Goal: Information Seeking & Learning: Learn about a topic

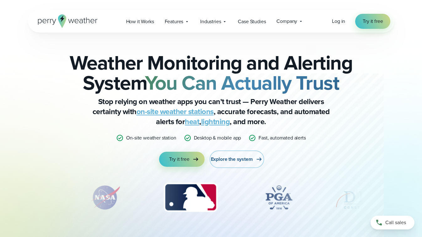
click at [242, 159] on span "Explore the system" at bounding box center [232, 160] width 42 height 8
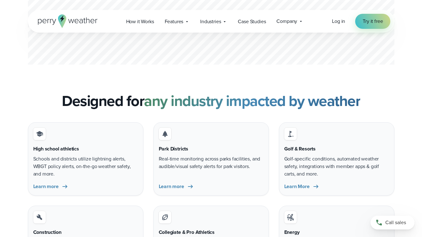
scroll to position [1811, 0]
click at [56, 188] on span "Learn more" at bounding box center [45, 187] width 25 height 8
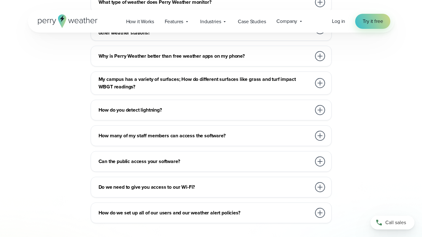
scroll to position [3272, 0]
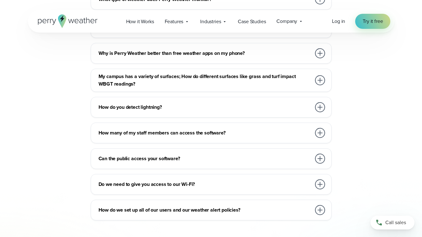
click at [324, 136] on div at bounding box center [320, 133] width 10 height 10
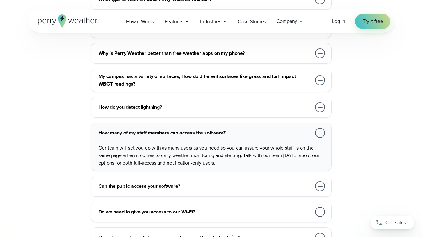
scroll to position [3302, 0]
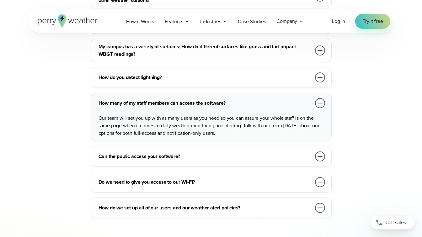
click at [321, 159] on div at bounding box center [320, 157] width 10 height 10
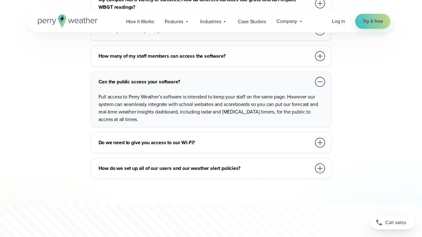
scroll to position [3349, 0]
click at [318, 143] on div at bounding box center [320, 143] width 10 height 10
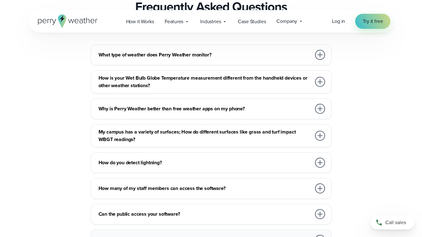
scroll to position [3216, 0]
click at [319, 135] on div at bounding box center [320, 136] width 10 height 10
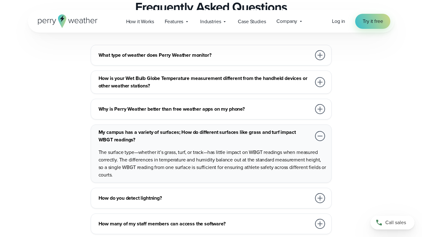
click at [319, 109] on div at bounding box center [320, 109] width 10 height 10
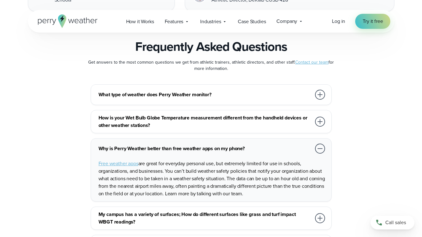
scroll to position [3163, 0]
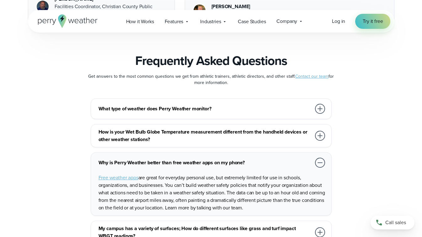
click at [319, 110] on div at bounding box center [320, 109] width 10 height 10
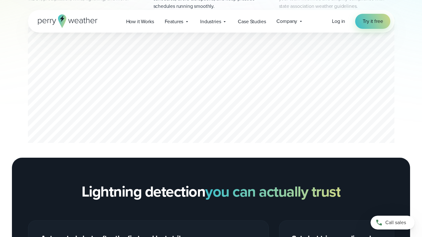
scroll to position [0, 0]
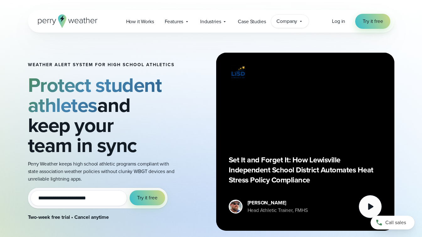
click at [298, 23] on div "Company Contact Us Reach out to us for sales or support questions" at bounding box center [290, 21] width 38 height 13
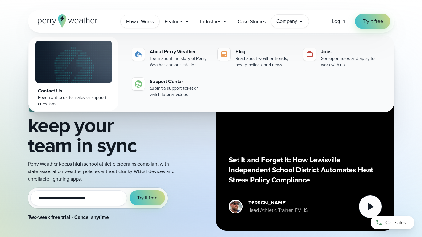
click at [145, 20] on span "How it Works" at bounding box center [140, 22] width 28 height 8
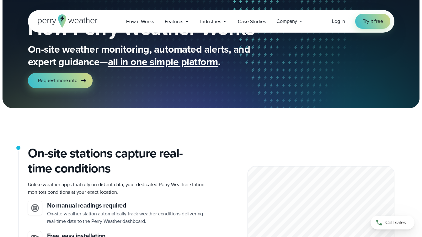
scroll to position [40, 0]
